Goal: Ask a question: Seek information or help from site administrators or community

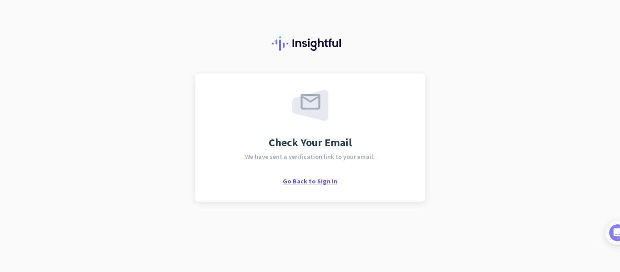
click at [333, 184] on span "Go Back to Sign In" at bounding box center [310, 181] width 54 height 8
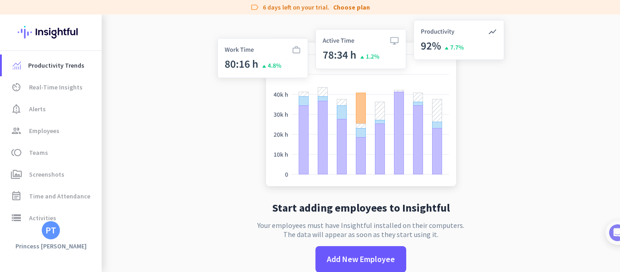
scroll to position [15, 0]
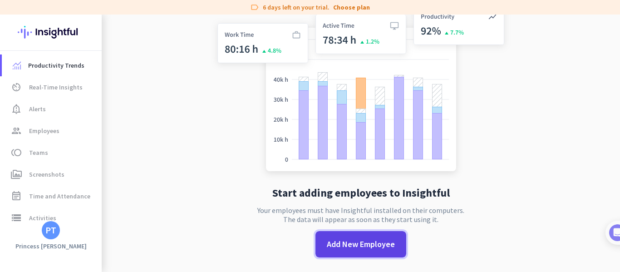
click at [343, 246] on span "Add New Employee" at bounding box center [361, 244] width 68 height 12
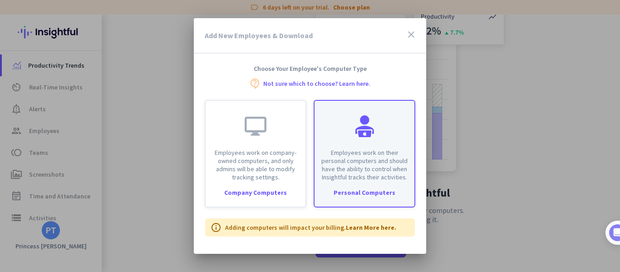
click at [385, 164] on p "Employees work on their personal computers and should have the ability to contr…" at bounding box center [364, 164] width 89 height 33
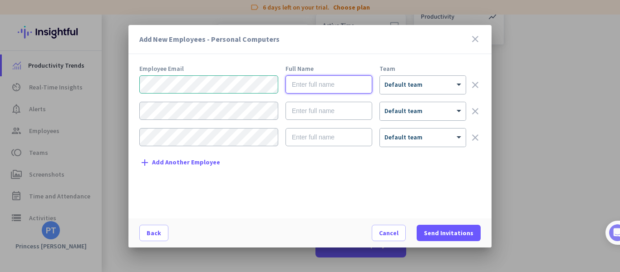
click at [344, 85] on input "text" at bounding box center [328, 84] width 87 height 18
type input "Princess [PERSON_NAME]"
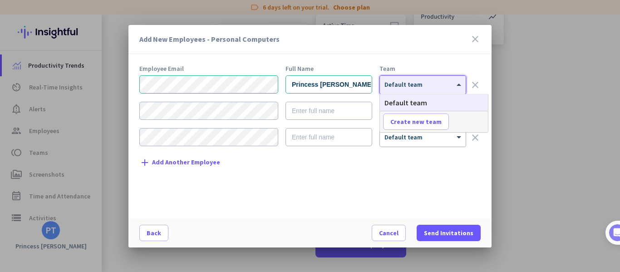
click at [439, 84] on div at bounding box center [423, 82] width 86 height 8
click at [426, 123] on span "Create new team" at bounding box center [415, 121] width 51 height 9
click at [426, 124] on input "text" at bounding box center [416, 121] width 67 height 16
type input "Scribe"
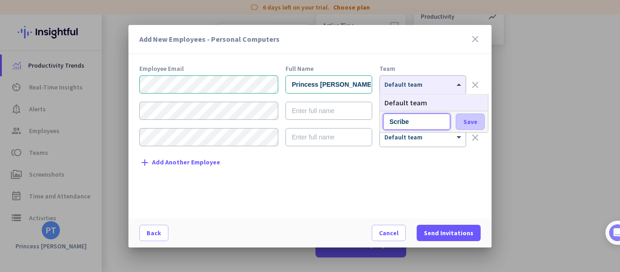
click at [467, 116] on span at bounding box center [470, 122] width 28 height 22
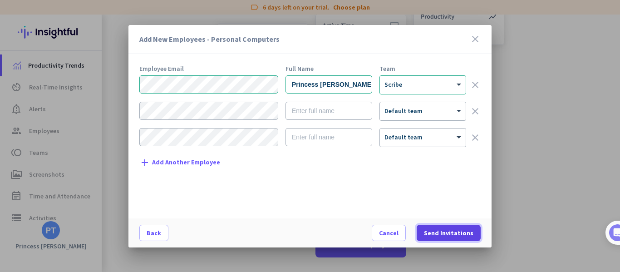
click at [432, 235] on span "Send Invitations" at bounding box center [448, 232] width 49 height 9
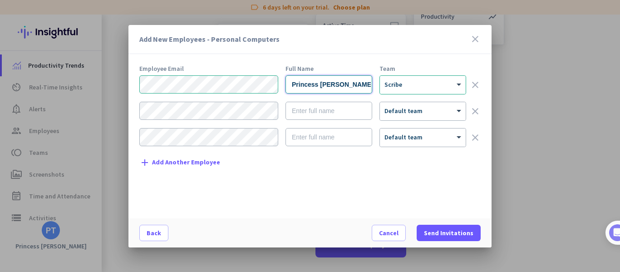
click at [351, 87] on input "Princess [PERSON_NAME]" at bounding box center [328, 84] width 87 height 18
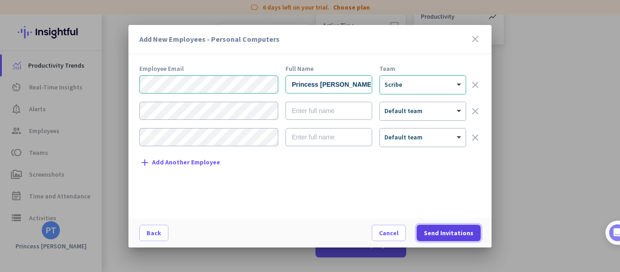
click at [466, 239] on span at bounding box center [449, 233] width 64 height 22
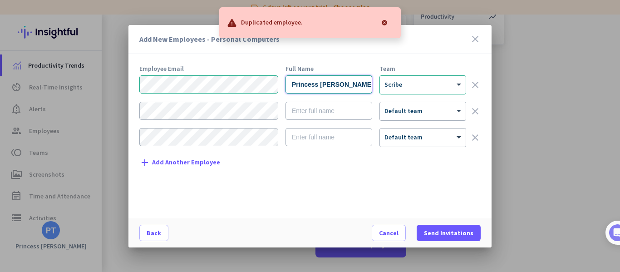
click at [310, 83] on input "Princess [PERSON_NAME]" at bounding box center [328, 84] width 87 height 18
click at [245, 91] on div "Princess [PERSON_NAME] × Scribe clear" at bounding box center [309, 84] width 341 height 19
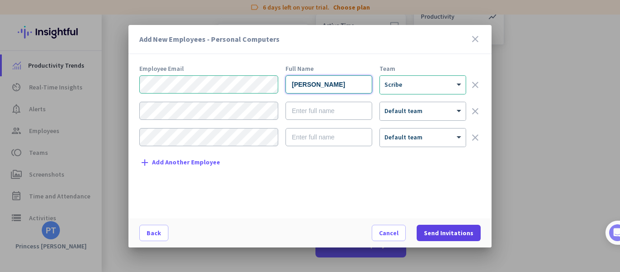
type input "[PERSON_NAME]"
click at [432, 236] on span "Send Invitations" at bounding box center [448, 232] width 49 height 9
click at [475, 41] on icon "close" at bounding box center [475, 39] width 11 height 11
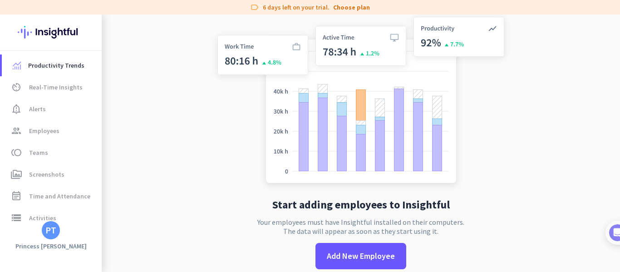
scroll to position [0, 0]
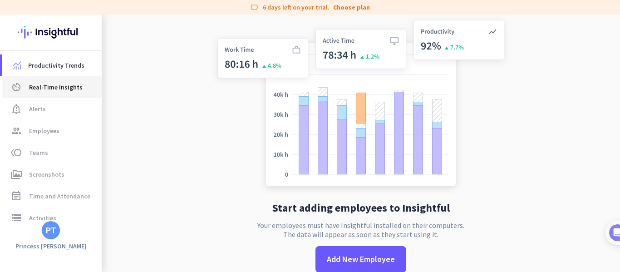
click at [39, 86] on span "Real-Time Insights" at bounding box center [56, 87] width 54 height 11
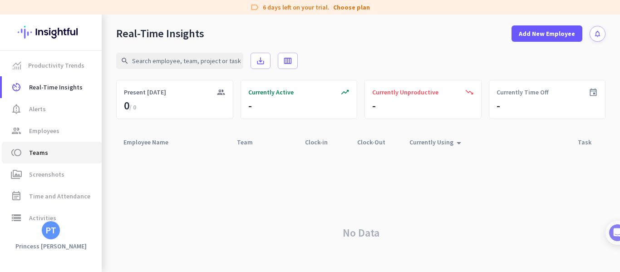
click at [47, 153] on span "toll Teams" at bounding box center [51, 152] width 85 height 11
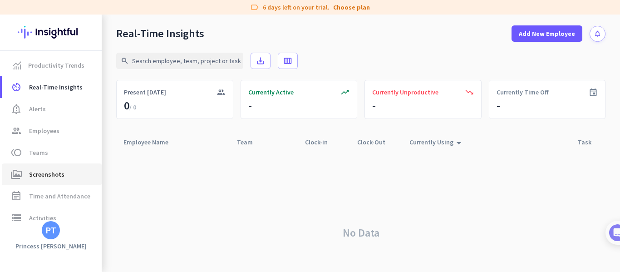
click at [52, 181] on link "perm_media Screenshots" at bounding box center [52, 174] width 100 height 22
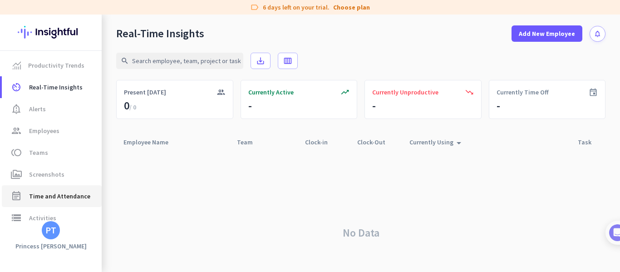
click at [56, 204] on link "event_note Time and Attendance" at bounding box center [52, 196] width 100 height 22
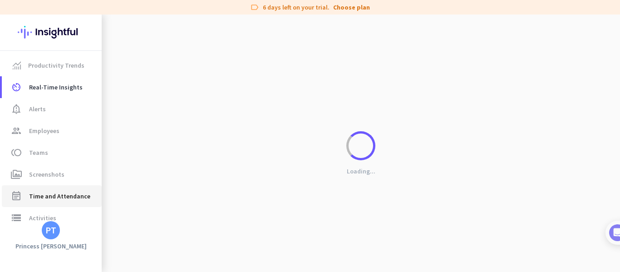
scroll to position [43, 0]
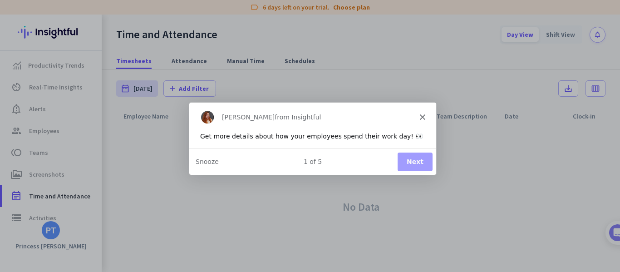
click at [423, 119] on div "[PERSON_NAME] from Insightful" at bounding box center [312, 116] width 247 height 29
click at [420, 114] on polygon "Close" at bounding box center [421, 116] width 5 height 5
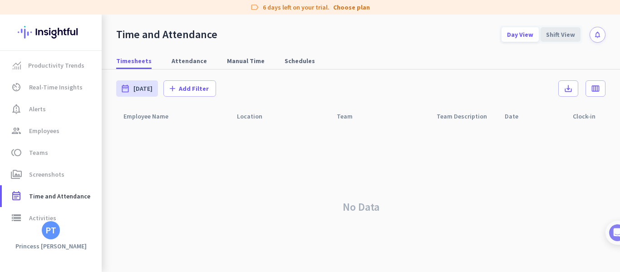
click at [546, 40] on div "Shift View" at bounding box center [561, 34] width 40 height 15
click at [186, 63] on span "Attendance" at bounding box center [189, 60] width 35 height 9
type input "[DATE] - [DATE]"
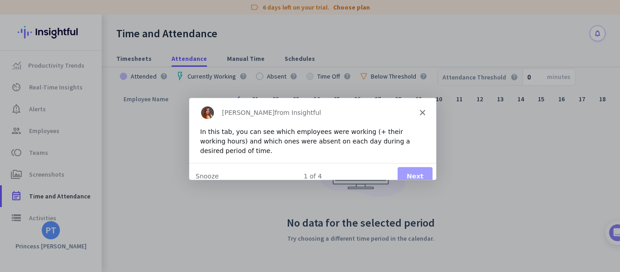
click at [419, 110] on icon "Close" at bounding box center [421, 111] width 5 height 5
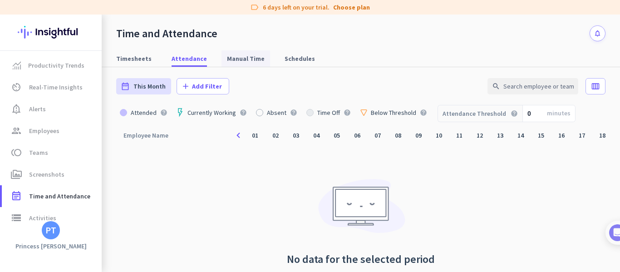
click at [244, 51] on span "Manual Time" at bounding box center [246, 58] width 38 height 16
type input "[DATE] - [DATE]"
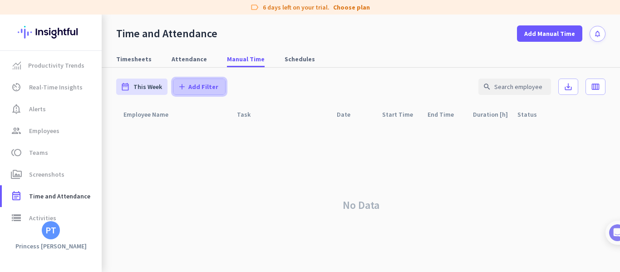
click at [204, 87] on span "Add Filter" at bounding box center [203, 86] width 30 height 9
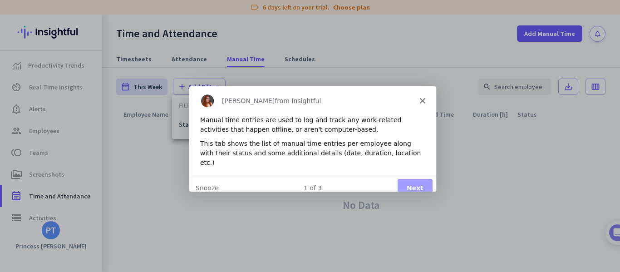
click at [417, 100] on div "[PERSON_NAME] from Insightful" at bounding box center [312, 99] width 247 height 29
click at [420, 98] on icon "Close" at bounding box center [421, 99] width 5 height 5
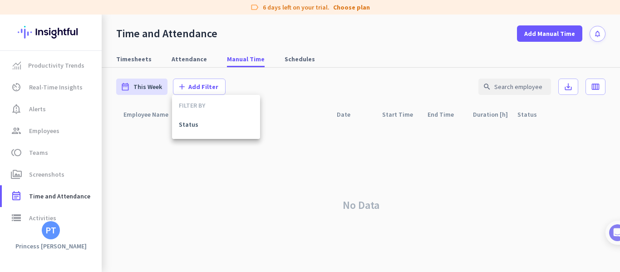
click at [48, 91] on div at bounding box center [310, 136] width 620 height 272
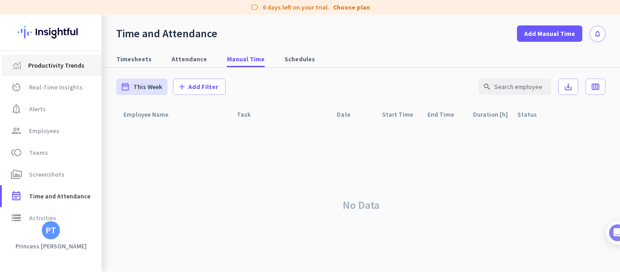
click at [54, 66] on span "Productivity Trends" at bounding box center [56, 65] width 56 height 11
type input "[DATE] - [DATE]"
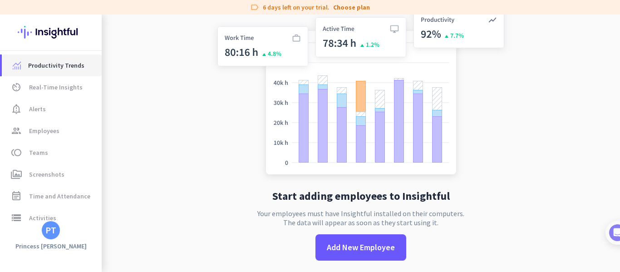
scroll to position [15, 0]
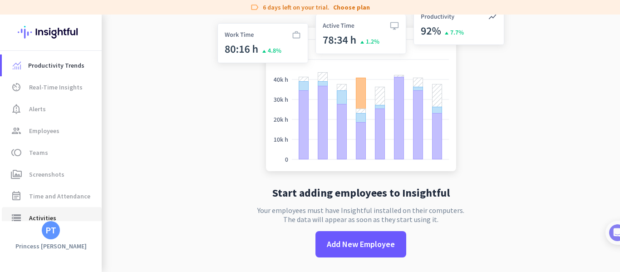
click at [51, 215] on span "Activities" at bounding box center [42, 217] width 27 height 11
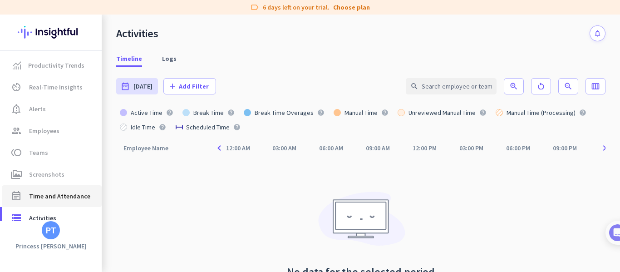
click at [52, 194] on span "Time and Attendance" at bounding box center [59, 196] width 61 height 11
type input "[DATE] - [DATE]"
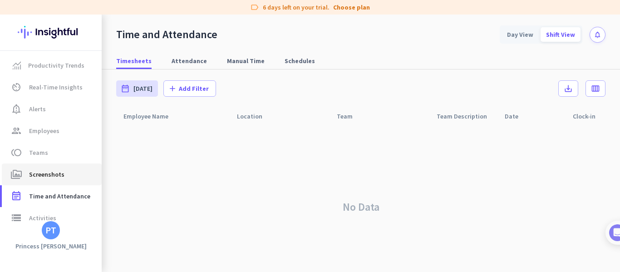
click at [63, 177] on span "perm_media Screenshots" at bounding box center [51, 174] width 85 height 11
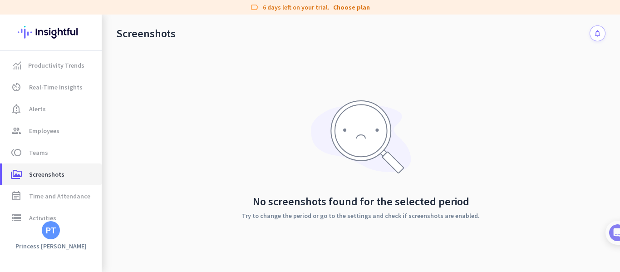
scroll to position [65, 0]
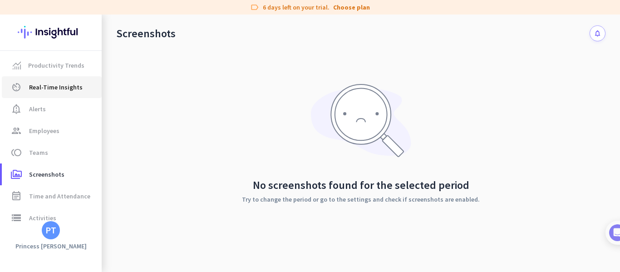
click at [54, 89] on span "Real-Time Insights" at bounding box center [56, 87] width 54 height 11
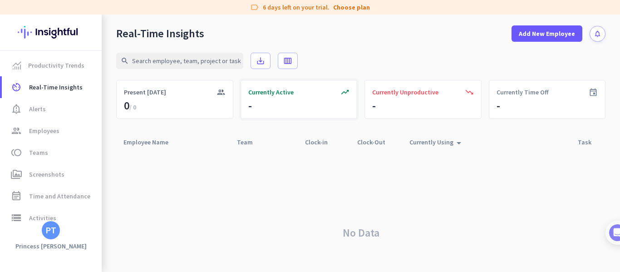
click at [280, 112] on div "trending_up Currently Active -" at bounding box center [299, 99] width 117 height 39
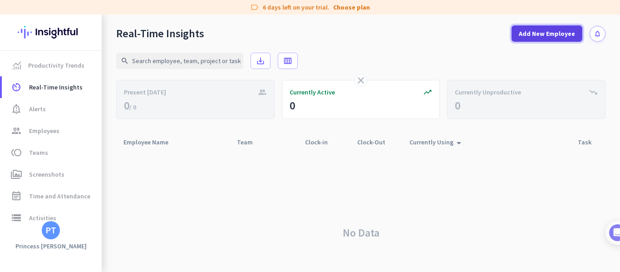
click at [519, 31] on span "Add New Employee" at bounding box center [547, 33] width 56 height 9
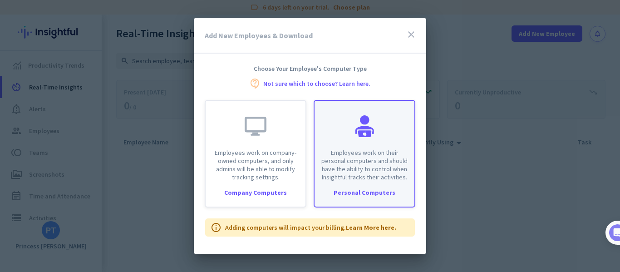
click at [351, 179] on p "Employees work on their personal computers and should have the ability to contr…" at bounding box center [364, 164] width 89 height 33
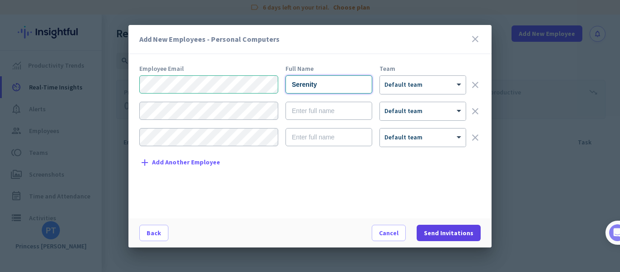
type input "Serenity"
click at [444, 232] on span "Send Invitations" at bounding box center [448, 232] width 49 height 9
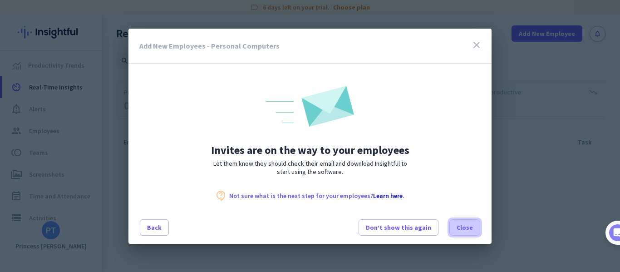
click at [466, 225] on span "Close" at bounding box center [465, 227] width 16 height 9
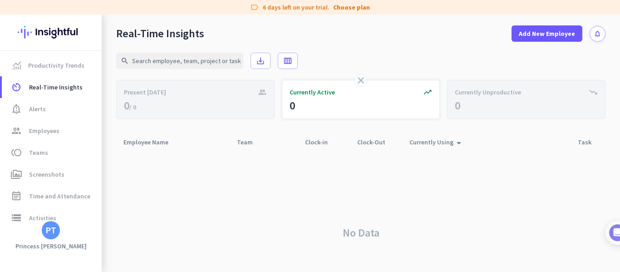
click at [423, 95] on icon "trending_up" at bounding box center [427, 92] width 9 height 9
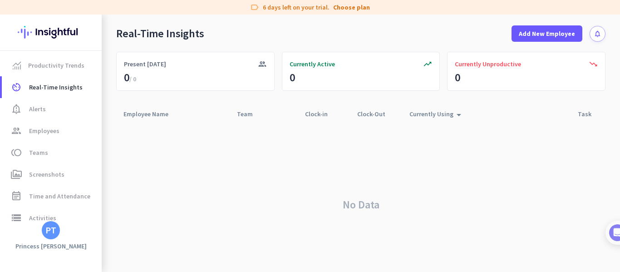
scroll to position [43, 0]
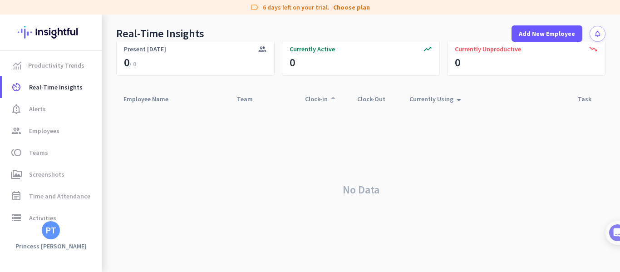
click at [310, 94] on div "Clock-in arrow_drop_up" at bounding box center [322, 99] width 34 height 13
click at [51, 69] on span "Productivity Trends" at bounding box center [56, 65] width 56 height 11
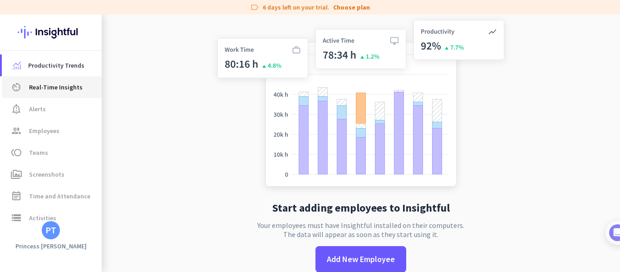
click at [62, 88] on span "Real-Time Insights" at bounding box center [56, 87] width 54 height 11
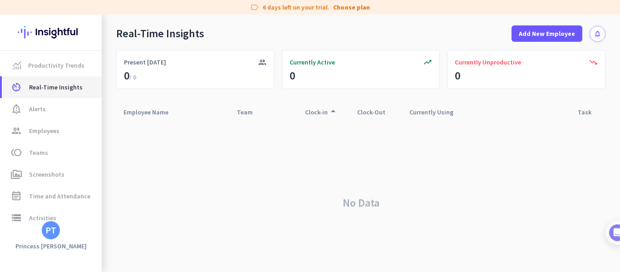
scroll to position [43, 0]
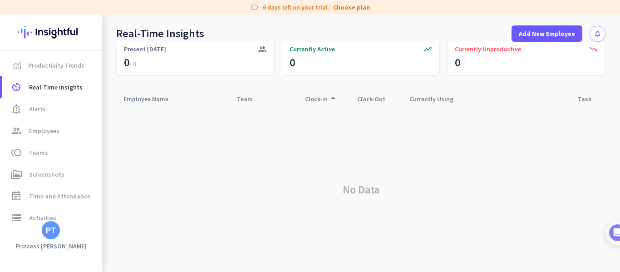
click at [594, 33] on icon "notifications" at bounding box center [598, 34] width 8 height 8
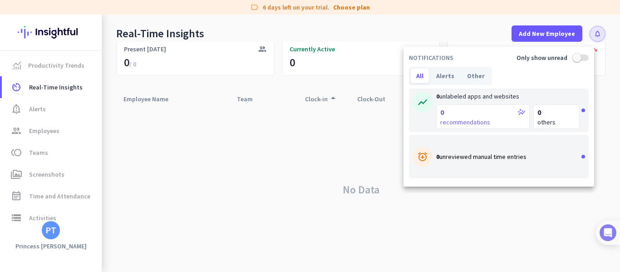
click at [612, 231] on img at bounding box center [608, 232] width 17 height 17
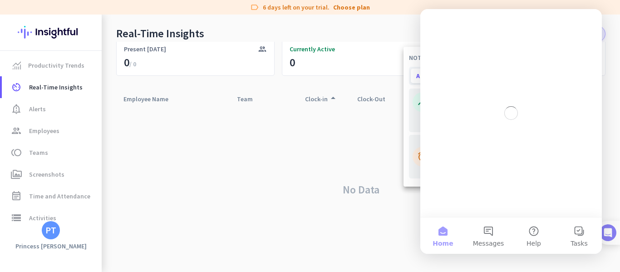
scroll to position [0, 0]
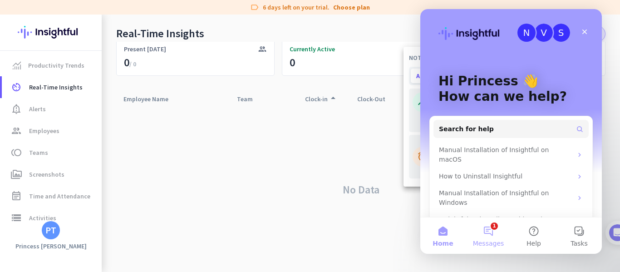
click at [479, 229] on button "1 Messages" at bounding box center [488, 235] width 45 height 36
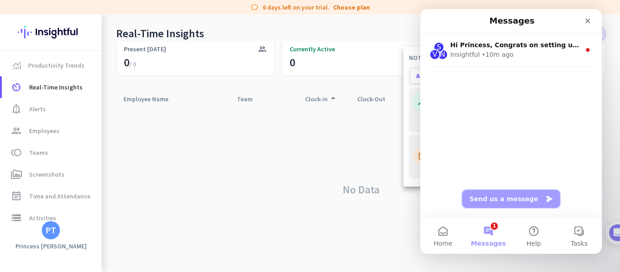
click at [508, 201] on button "Send us a message" at bounding box center [511, 199] width 98 height 18
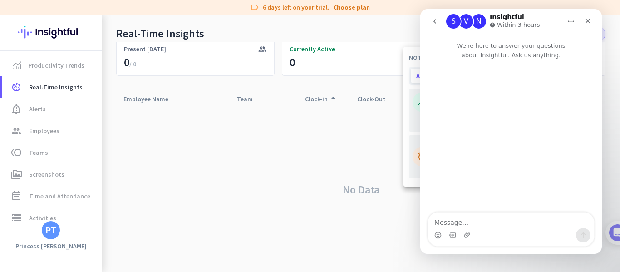
click at [491, 228] on div "Intercom messenger" at bounding box center [511, 235] width 166 height 15
click at [458, 216] on textarea "Message…" at bounding box center [511, 219] width 166 height 15
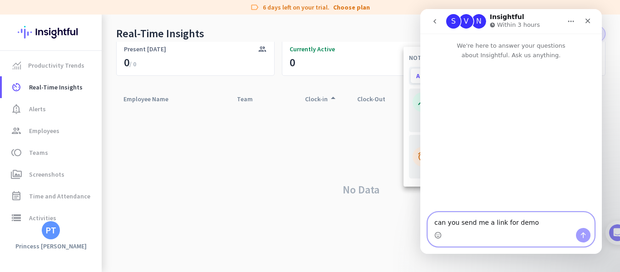
type textarea "can you send me a link for demo"
click at [585, 238] on icon "Send a message…" at bounding box center [583, 234] width 7 height 7
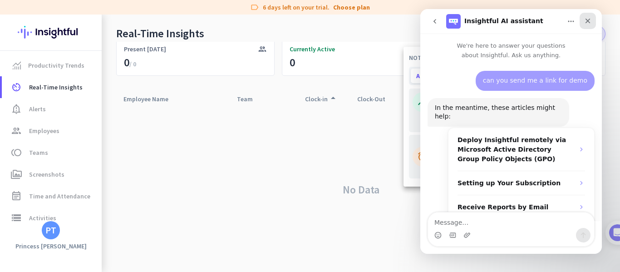
scroll to position [30, 0]
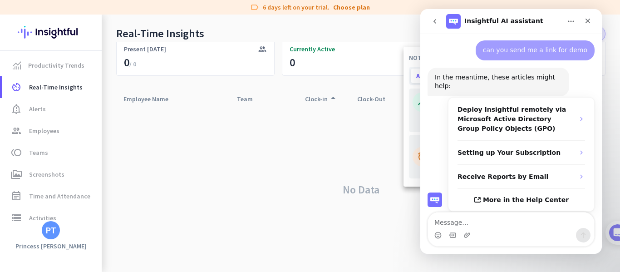
click at [507, 222] on textarea "Message…" at bounding box center [511, 219] width 166 height 15
type textarea "h"
type textarea "video on how to use insightful"
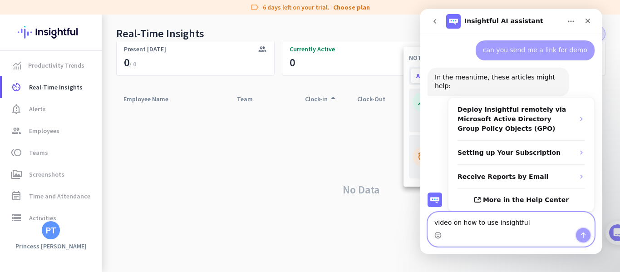
click at [585, 238] on icon "Send a message…" at bounding box center [583, 234] width 7 height 7
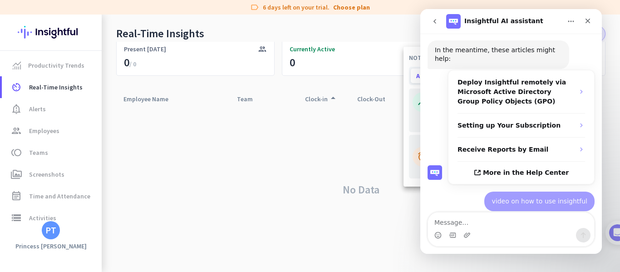
click at [272, 181] on div at bounding box center [310, 136] width 620 height 272
click at [587, 23] on icon "Close" at bounding box center [587, 20] width 7 height 7
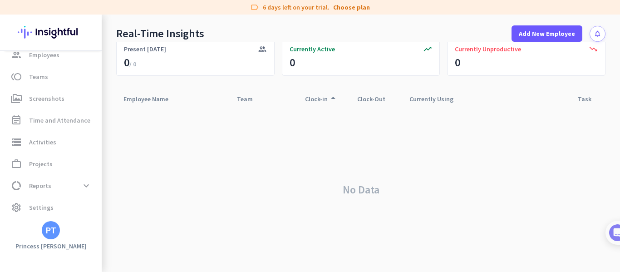
scroll to position [77, 0]
click at [54, 236] on div "PT" at bounding box center [51, 230] width 18 height 18
click at [98, 165] on span "Personal Settings" at bounding box center [99, 164] width 55 height 8
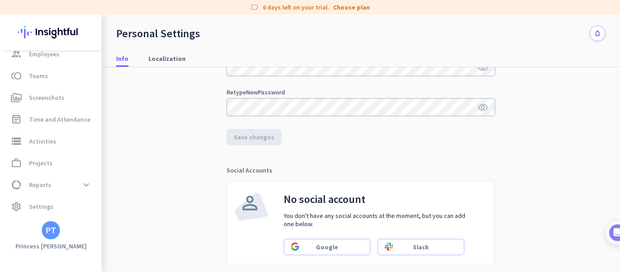
scroll to position [272, 0]
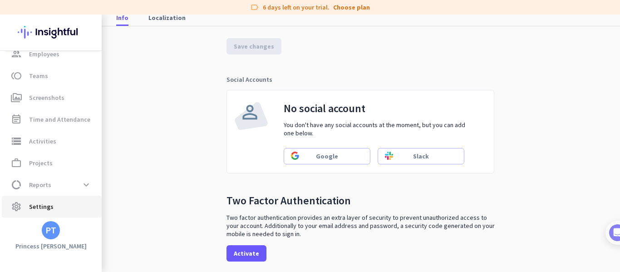
click at [38, 204] on span "Settings" at bounding box center [41, 206] width 25 height 11
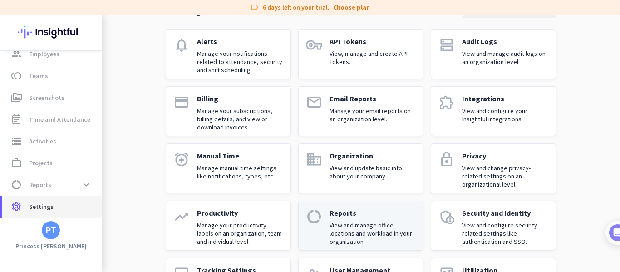
scroll to position [16, 0]
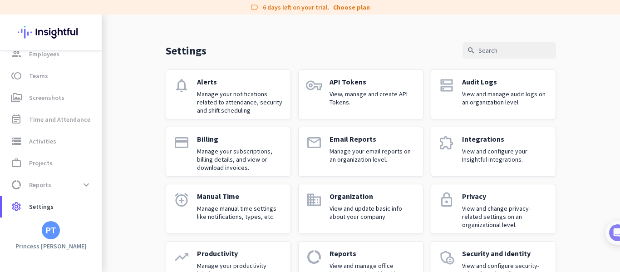
click at [255, 226] on div "Manual Time Manage manual time settings like notifications, types, etc." at bounding box center [240, 209] width 86 height 34
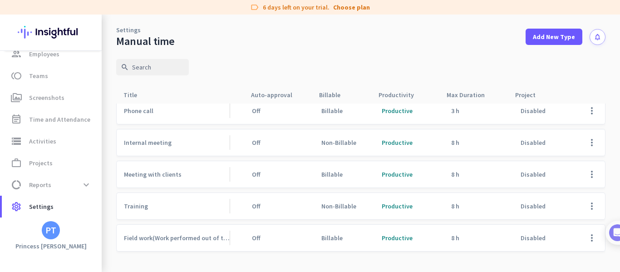
scroll to position [9, 0]
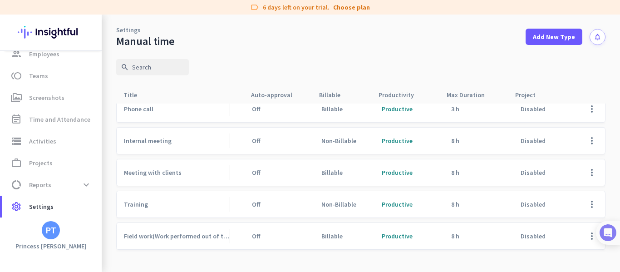
click at [611, 231] on img at bounding box center [608, 232] width 17 height 17
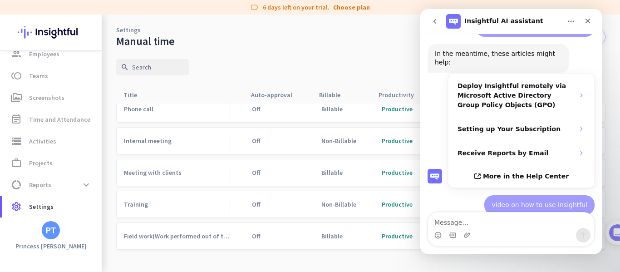
scroll to position [58, 0]
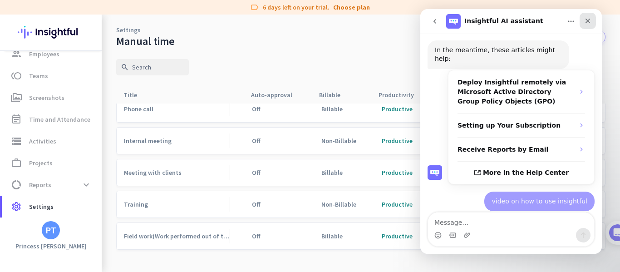
drag, startPoint x: 589, startPoint y: 19, endPoint x: 1007, endPoint y: 28, distance: 418.1
click at [589, 19] on icon "Close" at bounding box center [587, 21] width 5 height 5
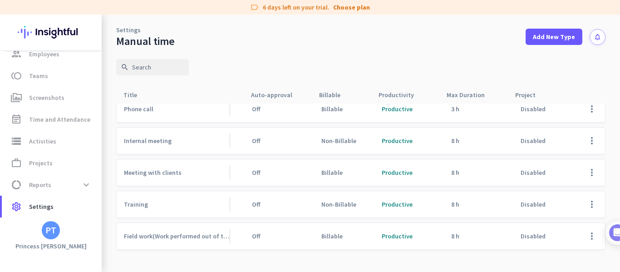
scroll to position [0, 0]
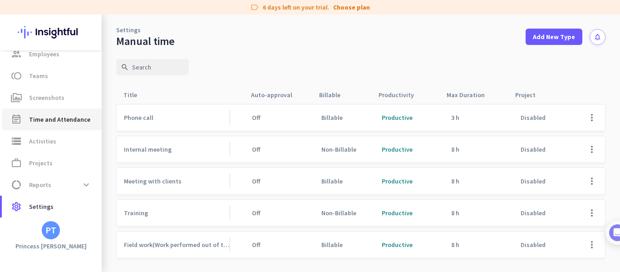
drag, startPoint x: 73, startPoint y: 113, endPoint x: 70, endPoint y: 117, distance: 4.9
click at [73, 113] on link "event_note Time and Attendance" at bounding box center [52, 119] width 100 height 22
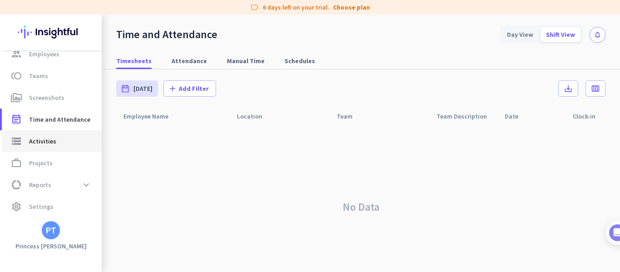
click at [61, 134] on link "storage Activities" at bounding box center [52, 141] width 100 height 22
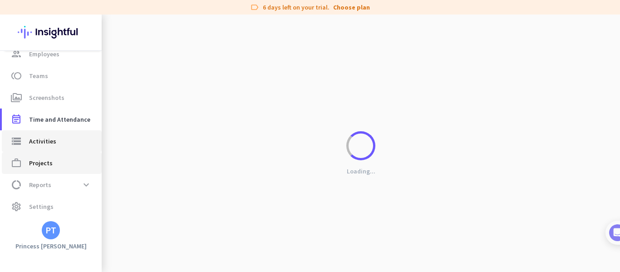
type input "[DATE]"
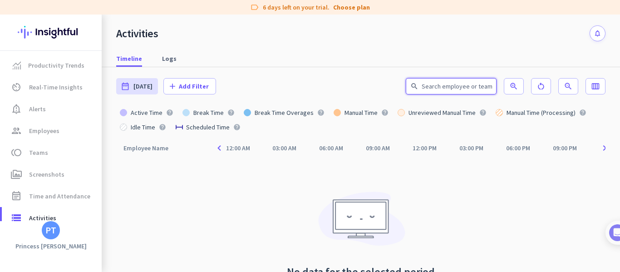
click at [455, 88] on input "text" at bounding box center [451, 86] width 91 height 16
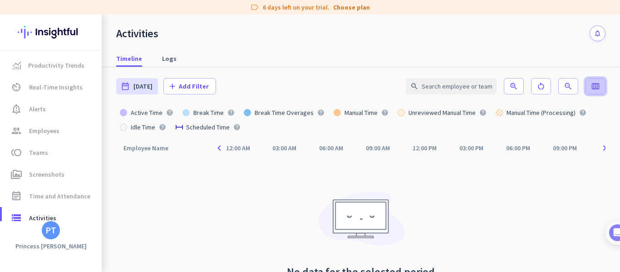
click at [591, 84] on icon "calendar_view_week" at bounding box center [595, 86] width 9 height 9
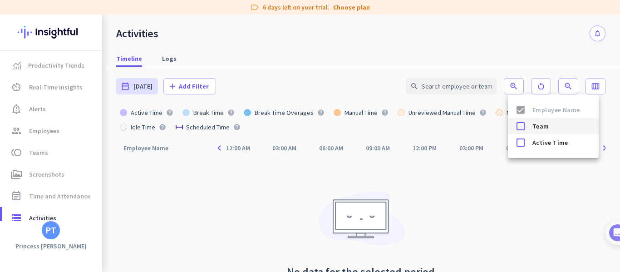
click at [521, 127] on div at bounding box center [520, 126] width 18 height 18
click at [505, 184] on div at bounding box center [310, 136] width 620 height 272
